Goal: Task Accomplishment & Management: Manage account settings

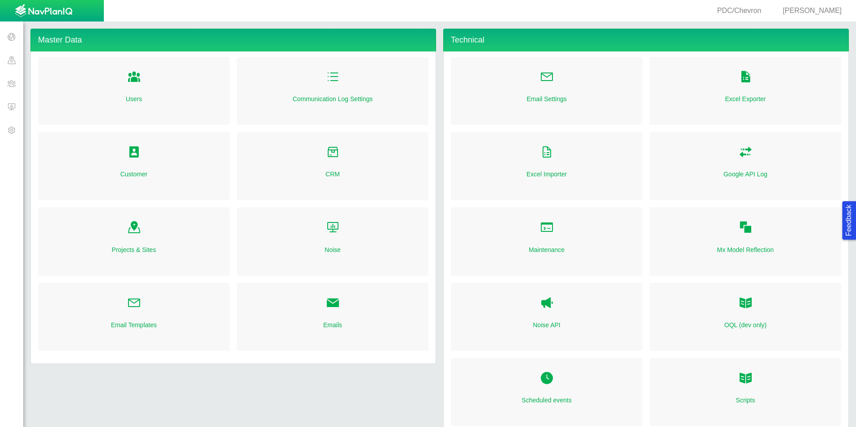
click at [12, 104] on span at bounding box center [11, 106] width 23 height 23
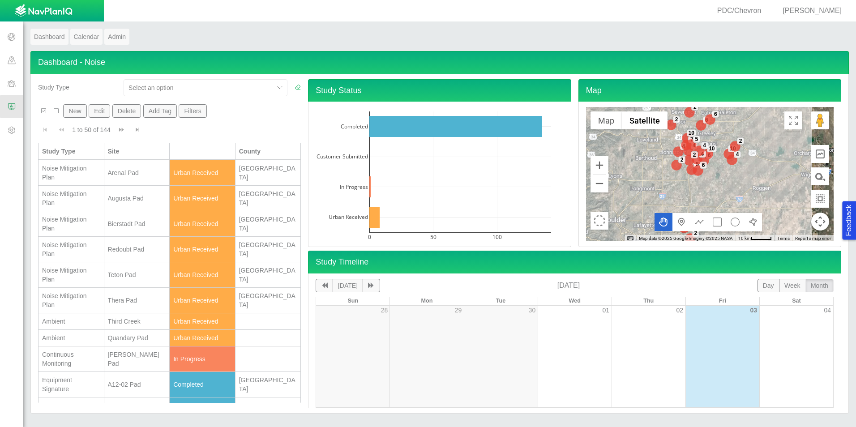
scroll to position [45, 0]
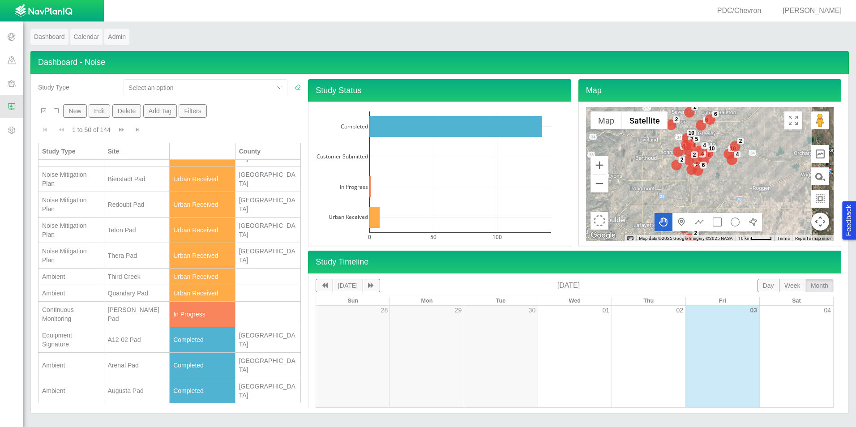
click at [810, 13] on span "[PERSON_NAME]" at bounding box center [812, 11] width 59 height 8
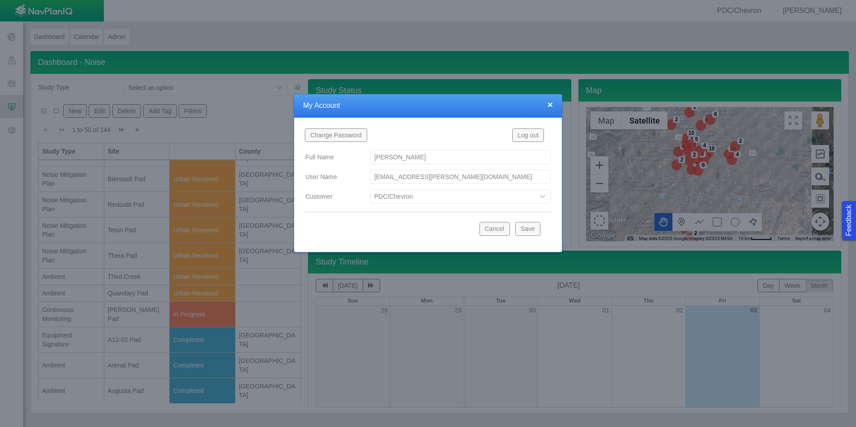
click at [441, 202] on select "Bison Blue Green Solutions Chevron Civitas Koloma Oxy PDC/Chevron Prairie OC Re…" at bounding box center [460, 196] width 180 height 14
click at [370, 189] on select "Bison Blue Green Solutions Chevron Civitas Koloma Oxy PDC/Chevron Prairie OC Re…" at bounding box center [460, 196] width 180 height 14
select select "42784196460046054"
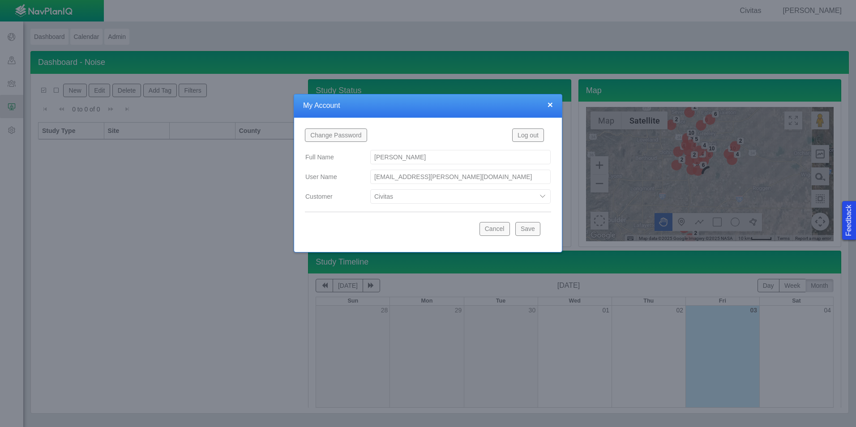
click at [537, 227] on button "Save" at bounding box center [528, 228] width 25 height 13
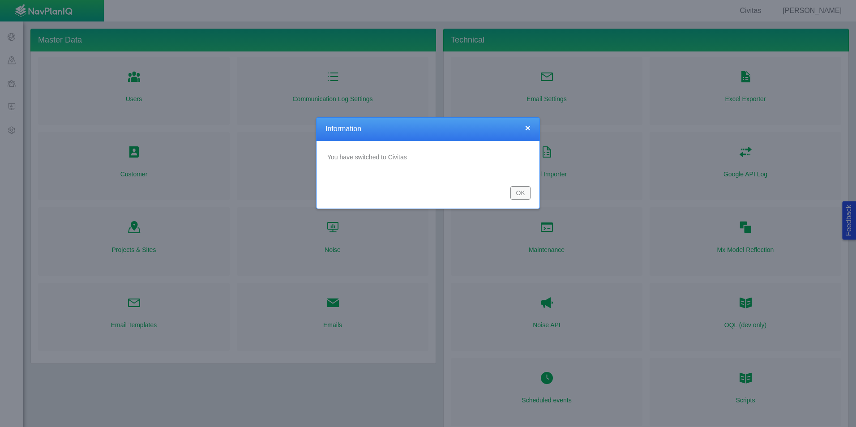
click at [523, 193] on button "OK" at bounding box center [521, 192] width 20 height 13
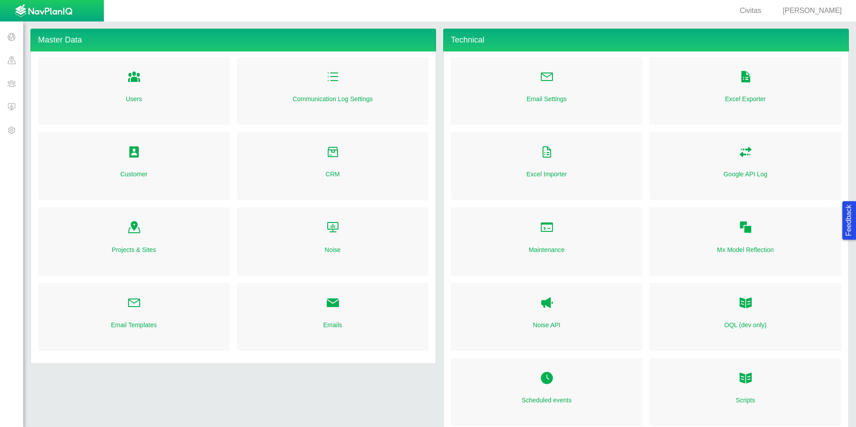
click at [16, 112] on span at bounding box center [11, 106] width 23 height 23
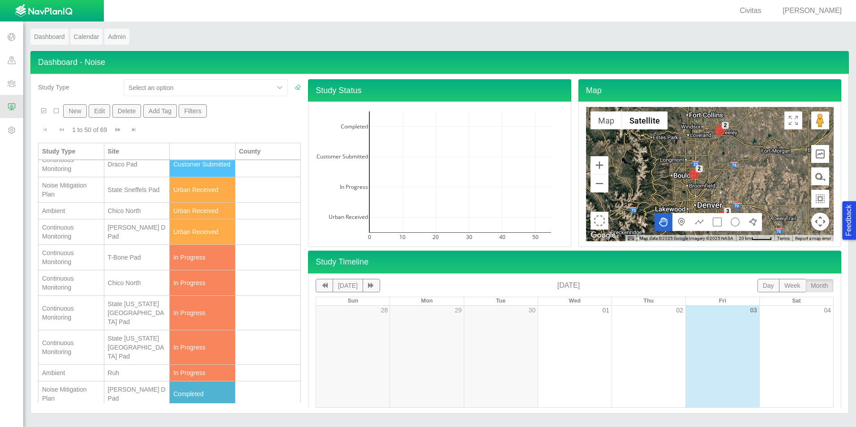
scroll to position [224, 0]
